Goal: Entertainment & Leisure: Browse casually

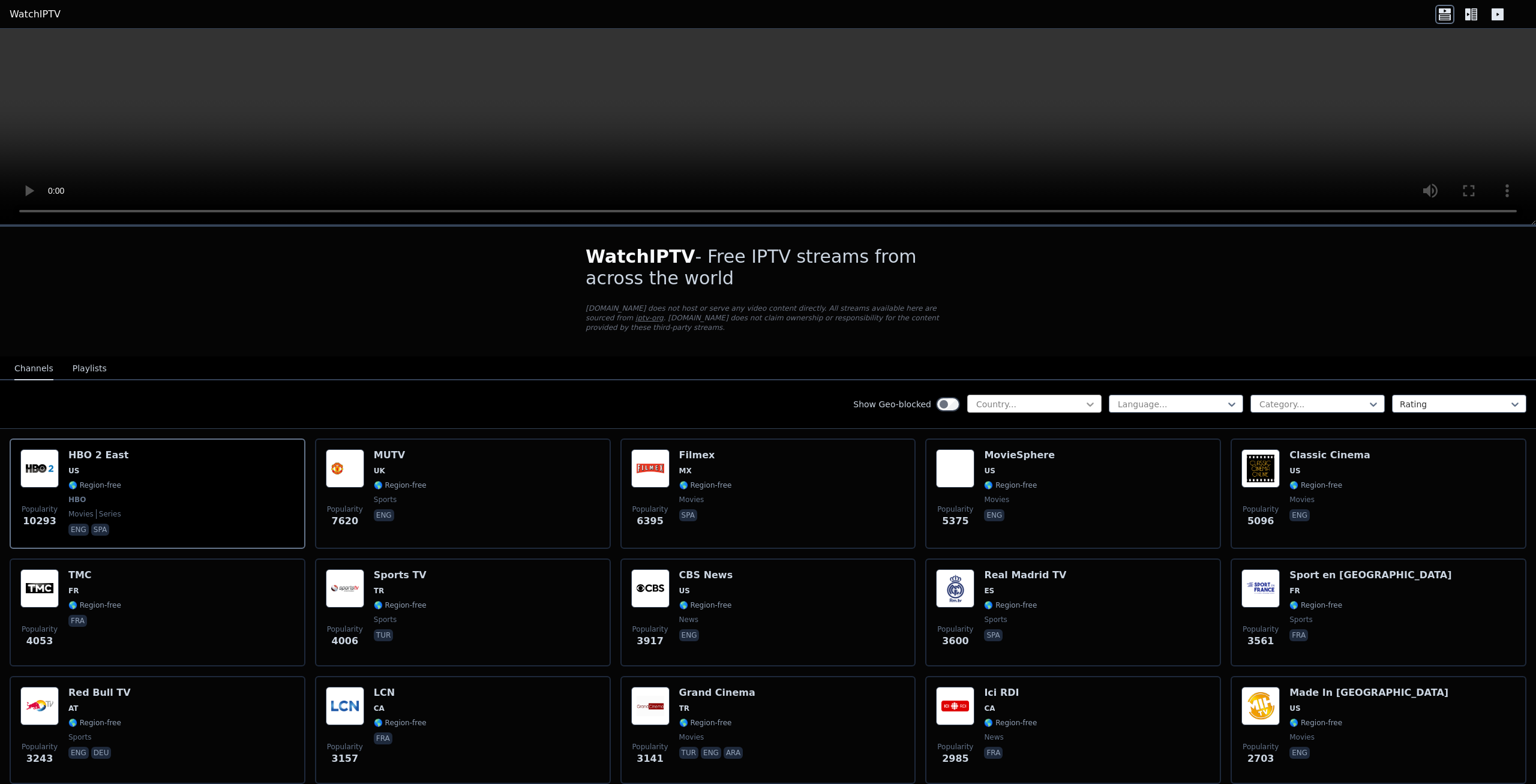
click at [1084, 398] on icon at bounding box center [1090, 404] width 12 height 12
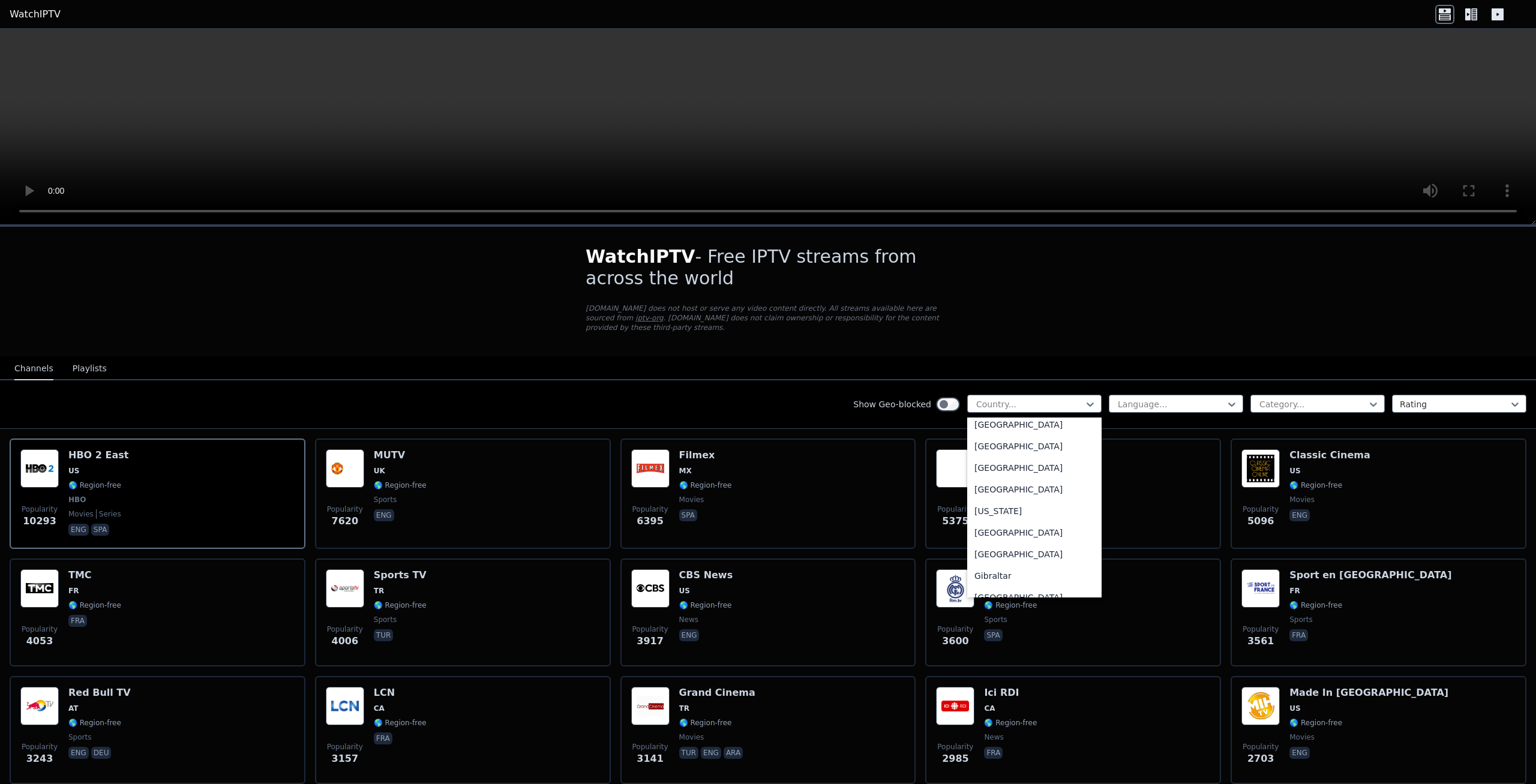
scroll to position [1436, 0]
click at [1004, 529] on div "[GEOGRAPHIC_DATA]" at bounding box center [1034, 528] width 135 height 21
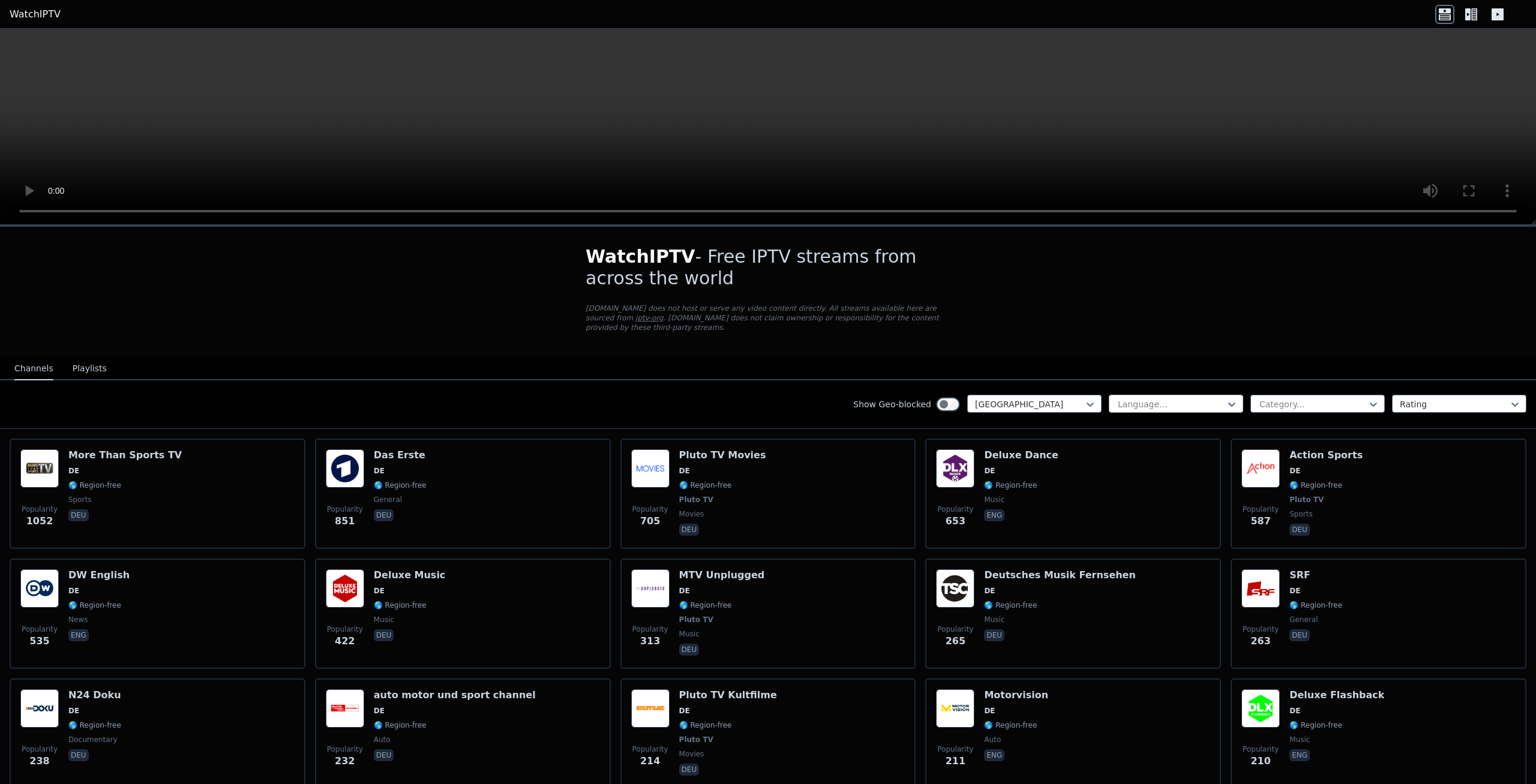
click at [1187, 398] on div at bounding box center [1171, 404] width 109 height 12
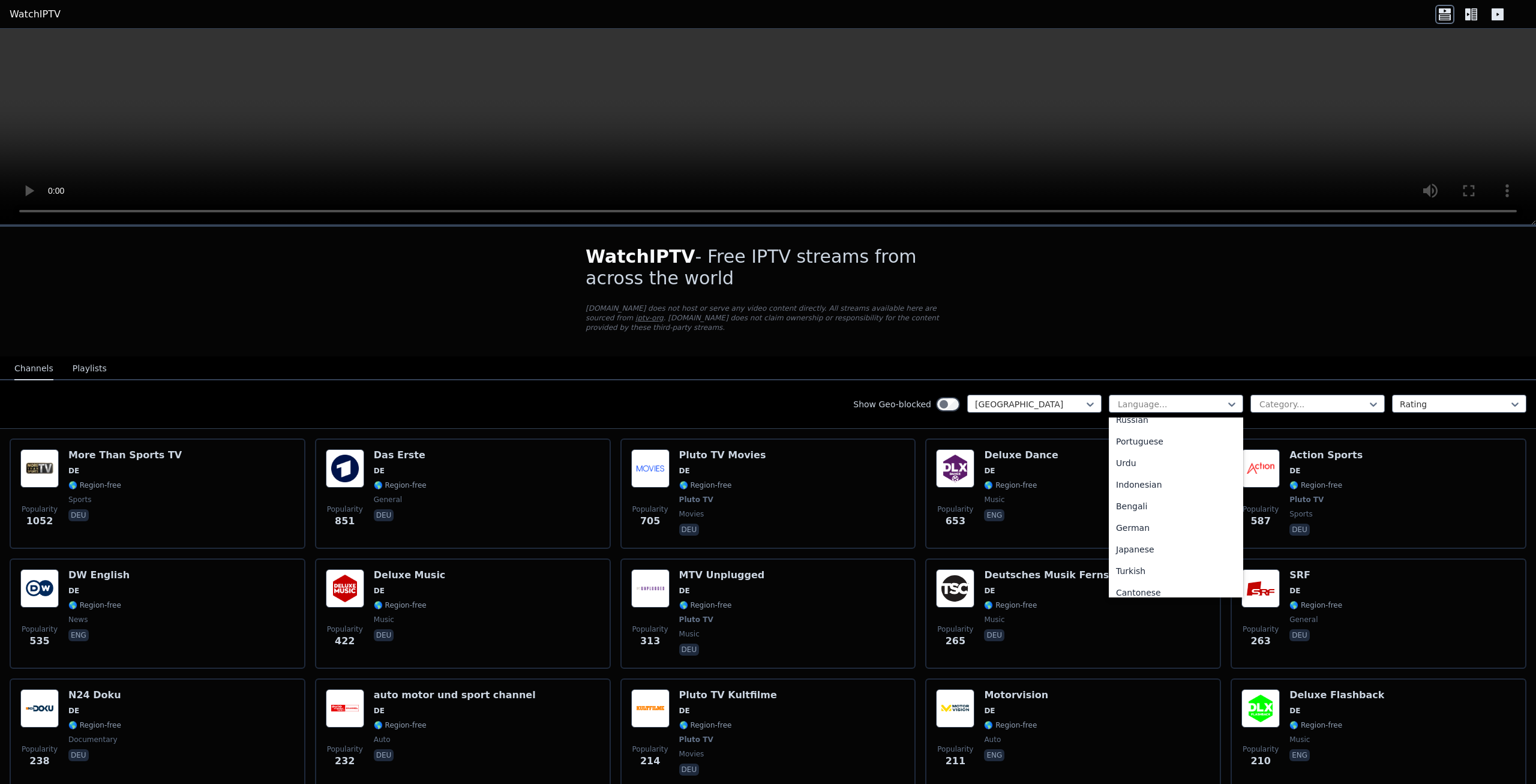
scroll to position [148, 0]
click at [1143, 532] on div "German" at bounding box center [1176, 541] width 135 height 21
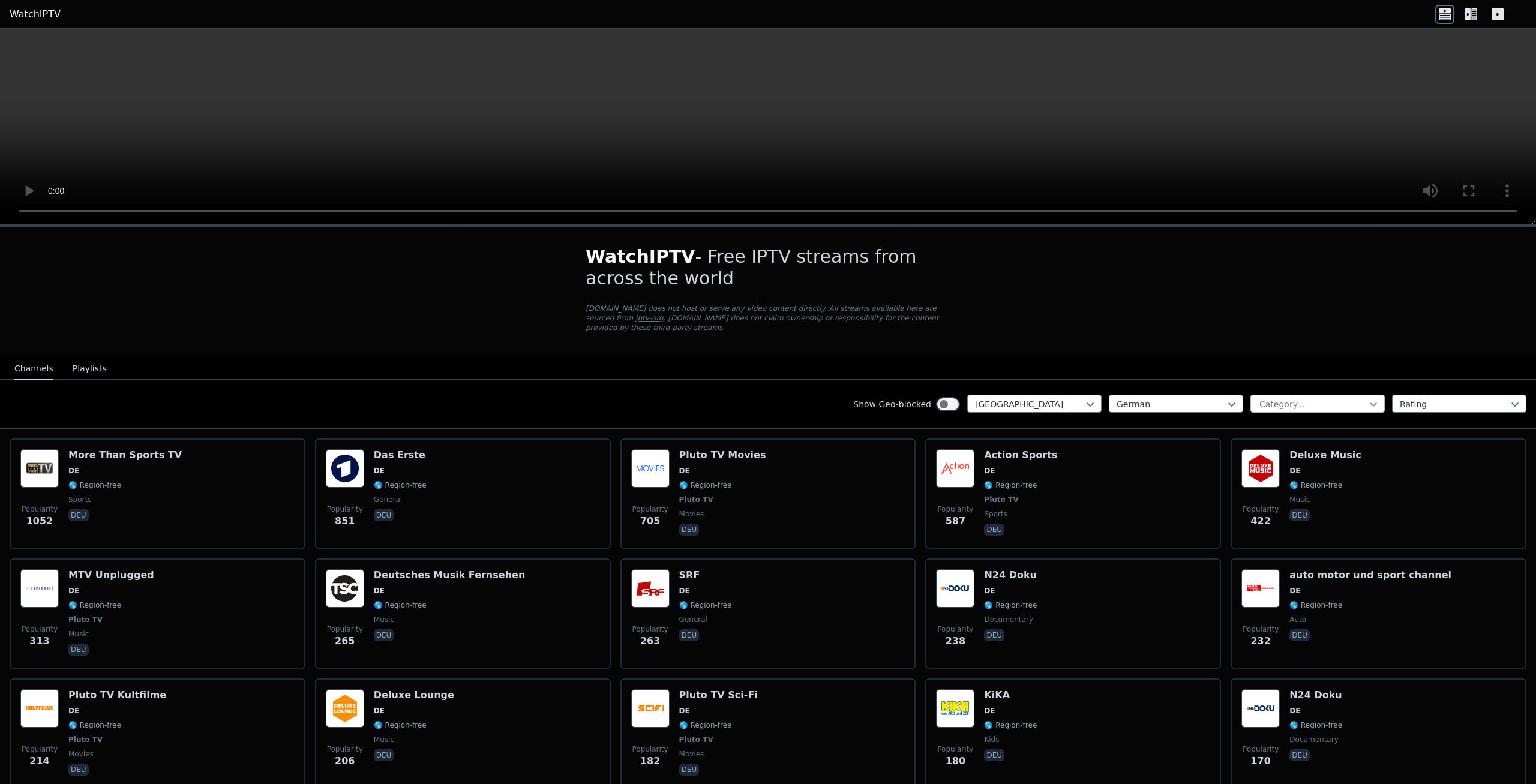
click at [1375, 402] on icon at bounding box center [1373, 404] width 7 height 4
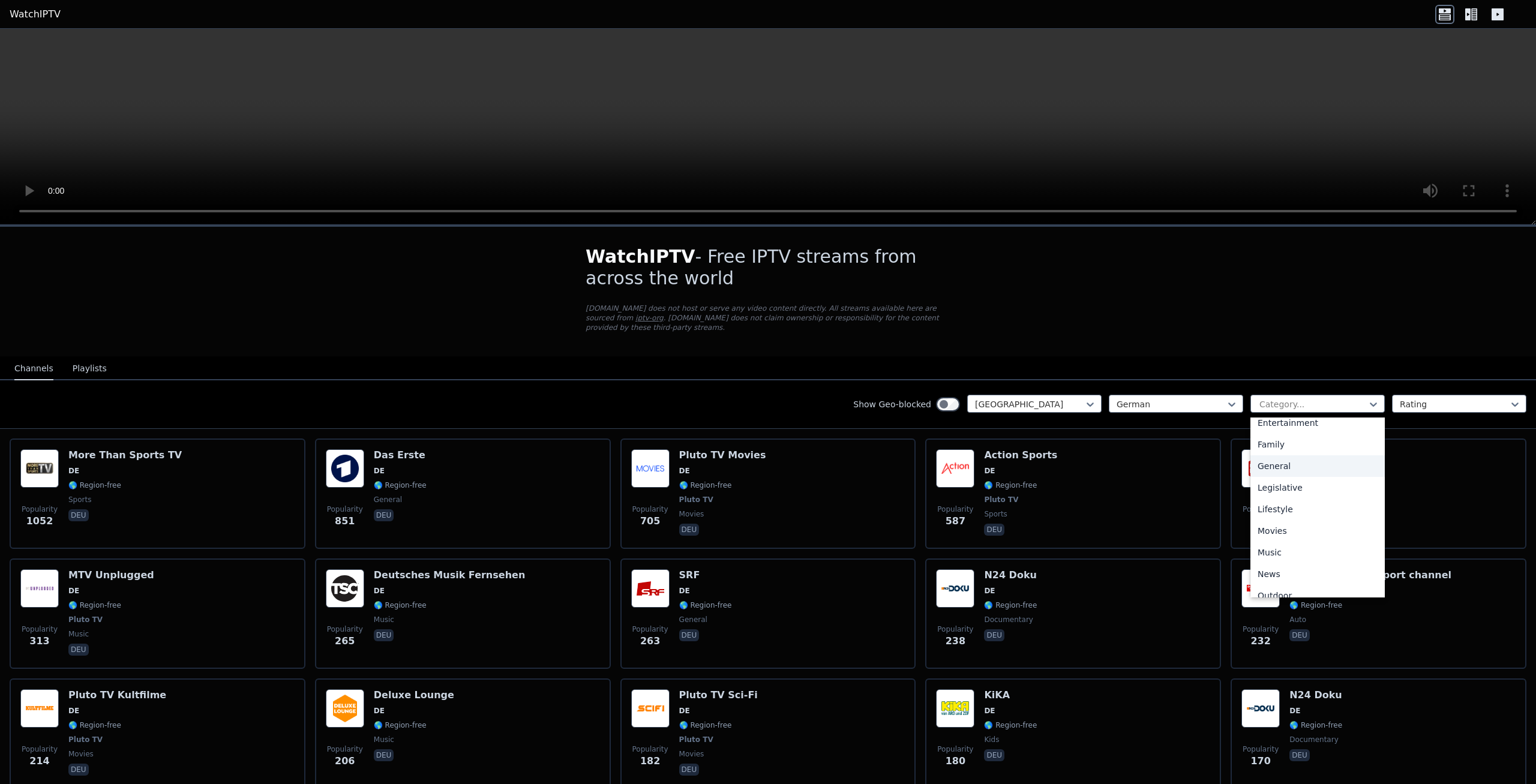
scroll to position [227, 0]
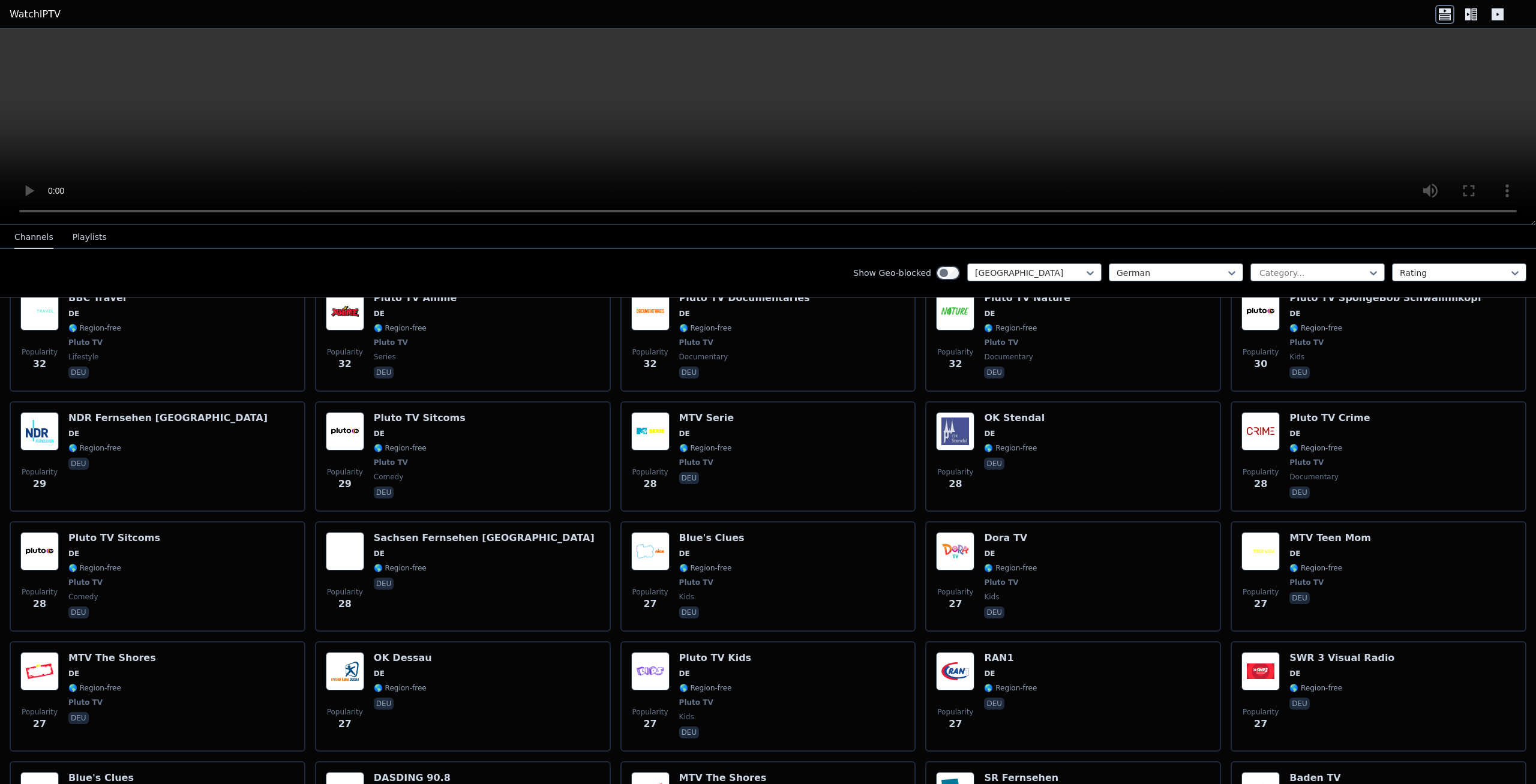
scroll to position [3250, 0]
